Goal: Transaction & Acquisition: Subscribe to service/newsletter

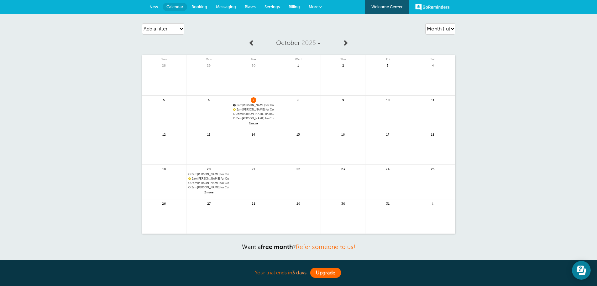
click at [326, 277] on link "Upgrade" at bounding box center [325, 272] width 31 height 10
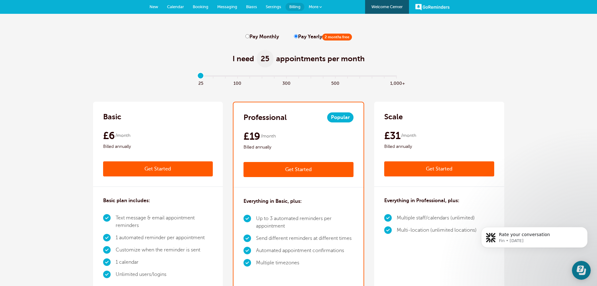
drag, startPoint x: 200, startPoint y: 76, endPoint x: 206, endPoint y: 76, distance: 5.4
click at [206, 76] on input "range" at bounding box center [298, 76] width 203 height 1
type input "1"
click at [208, 76] on input "range" at bounding box center [298, 76] width 203 height 1
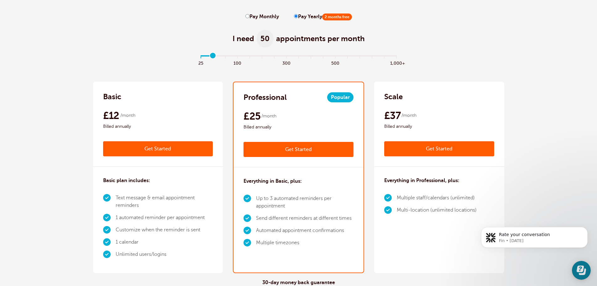
scroll to position [31, 0]
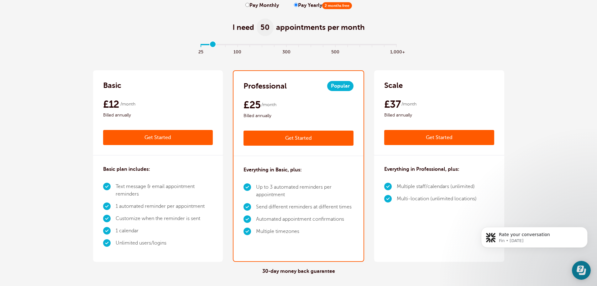
click at [209, 45] on input "range" at bounding box center [298, 45] width 203 height 1
click at [258, 7] on label "Pay Monthly" at bounding box center [262, 6] width 34 height 6
click at [250, 7] on input "Pay Monthly" at bounding box center [247, 5] width 4 height 4
radio input "true"
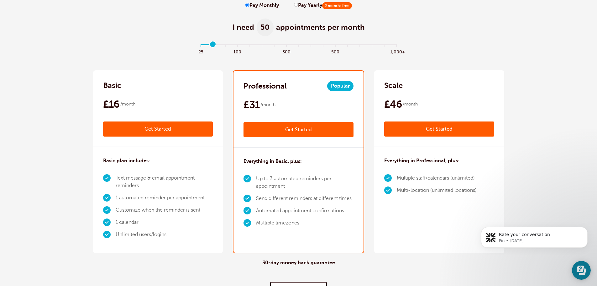
click at [298, 6] on label "Pay Yearly 2 months free" at bounding box center [323, 6] width 58 height 6
click at [298, 6] on input "Pay Yearly 2 months free" at bounding box center [296, 5] width 4 height 4
radio input "true"
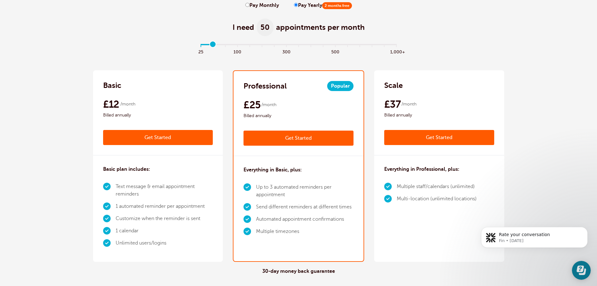
click at [260, 5] on label "Pay Monthly" at bounding box center [262, 6] width 34 height 6
click at [250, 5] on input "Pay Monthly" at bounding box center [247, 5] width 4 height 4
radio input "true"
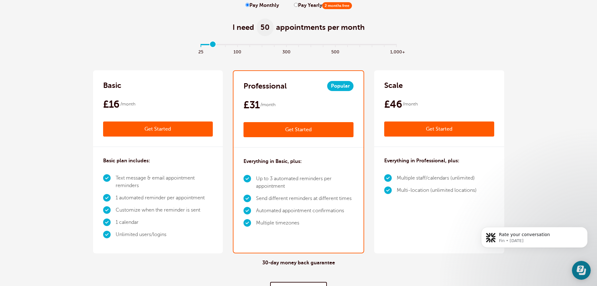
click at [304, 9] on div "I need 50 appointments per month" at bounding box center [298, 23] width 411 height 31
click at [298, 6] on label "Pay Yearly 2 months free" at bounding box center [323, 6] width 58 height 6
click at [298, 6] on input "Pay Yearly 2 months free" at bounding box center [296, 5] width 4 height 4
radio input "true"
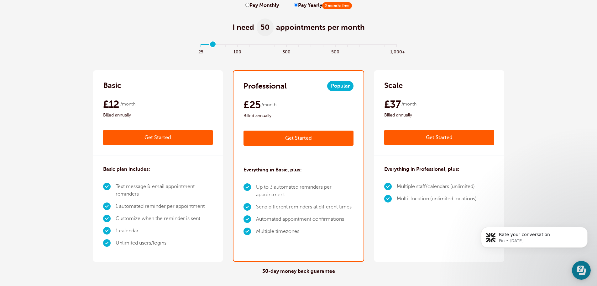
click at [254, 4] on label "Pay Monthly" at bounding box center [262, 6] width 34 height 6
click at [250, 4] on input "Pay Monthly" at bounding box center [247, 5] width 4 height 4
radio input "true"
